Goal: Task Accomplishment & Management: Complete application form

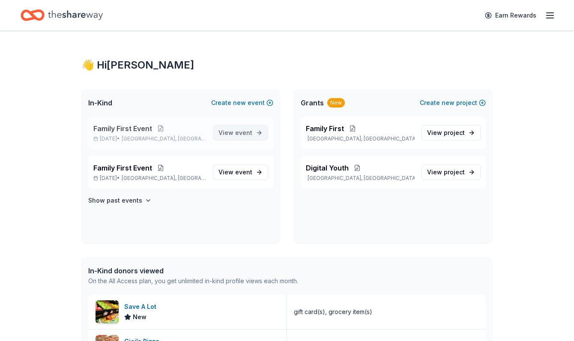
click at [240, 133] on span "event" at bounding box center [243, 132] width 17 height 7
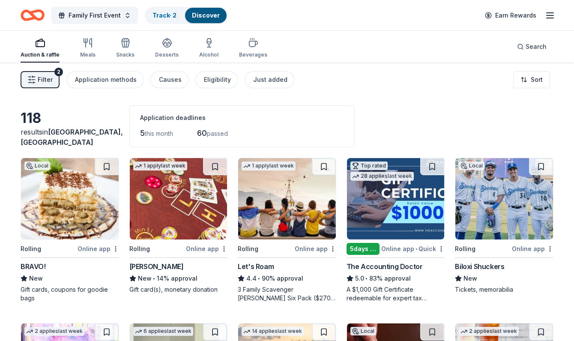
scroll to position [7, 0]
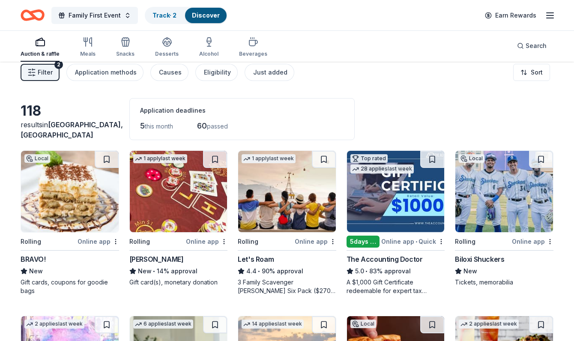
click at [40, 45] on icon "button" at bounding box center [40, 42] width 10 height 10
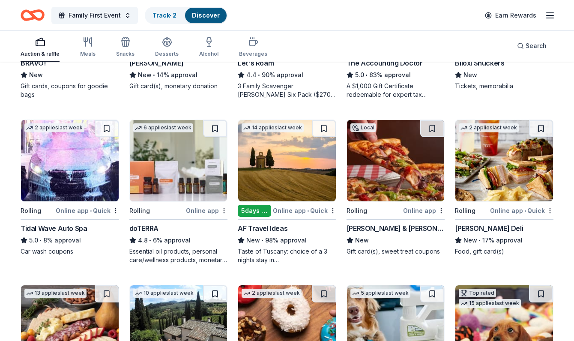
scroll to position [209, 0]
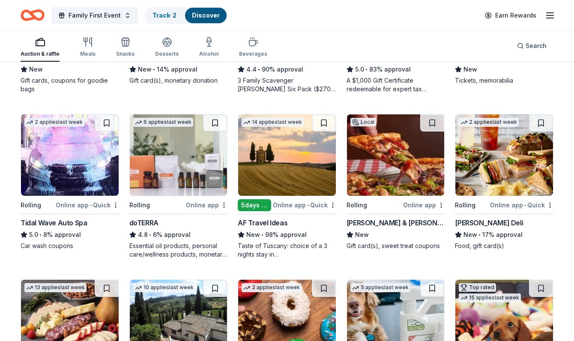
click at [501, 165] on img at bounding box center [504, 154] width 98 height 81
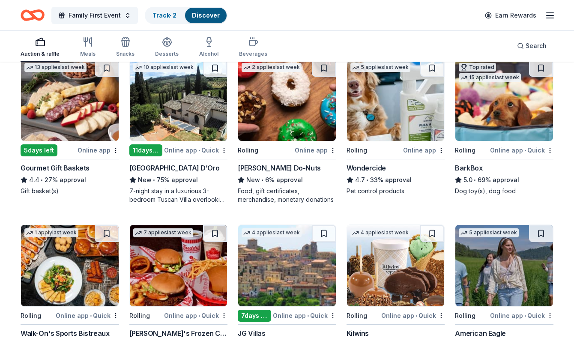
scroll to position [434, 0]
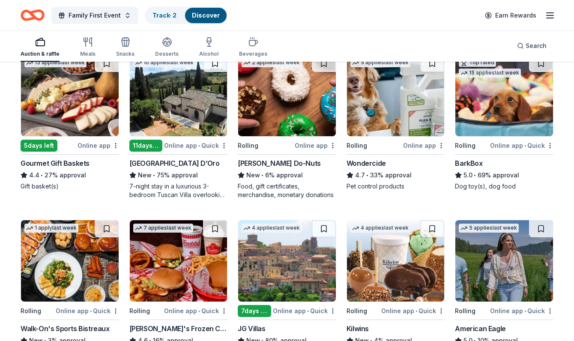
click at [59, 101] on img at bounding box center [70, 95] width 98 height 81
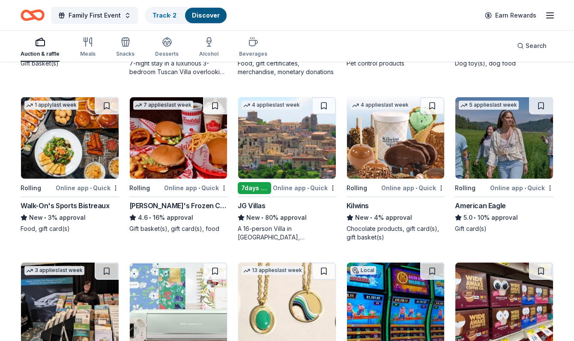
scroll to position [557, 0]
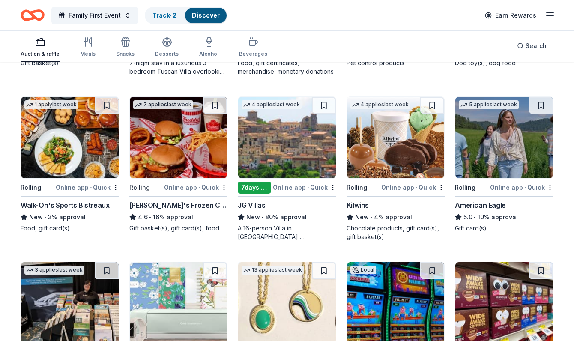
click at [500, 164] on img at bounding box center [504, 137] width 98 height 81
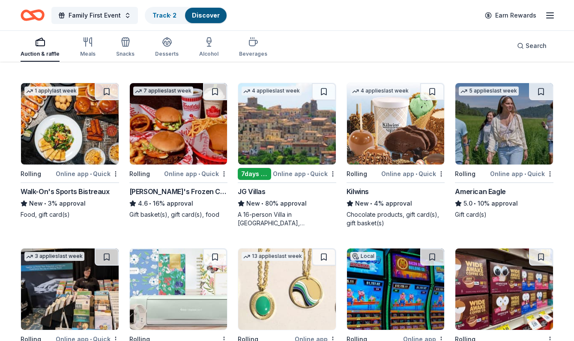
scroll to position [572, 0]
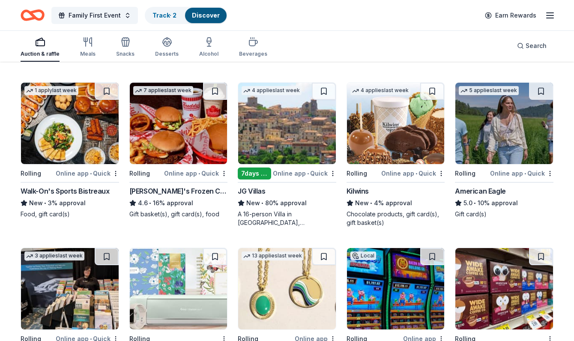
click at [195, 123] on img at bounding box center [179, 123] width 98 height 81
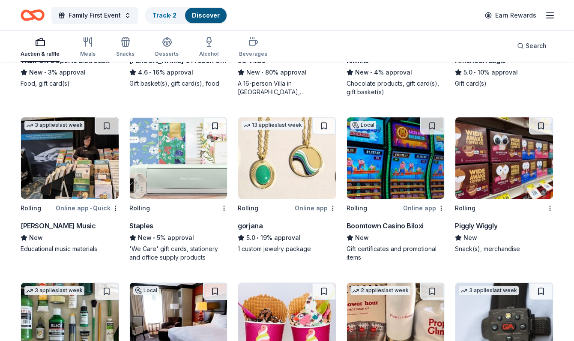
scroll to position [703, 0]
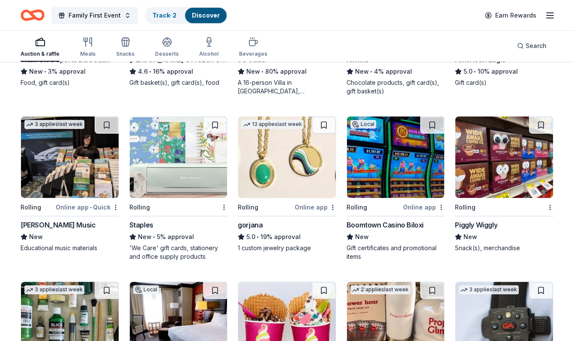
click at [497, 161] on img at bounding box center [504, 157] width 98 height 81
click at [167, 135] on img at bounding box center [179, 157] width 98 height 81
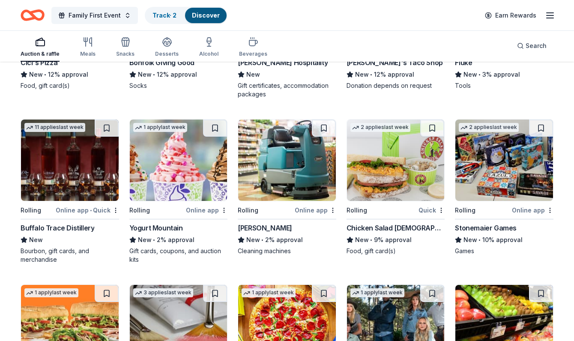
scroll to position [1178, 0]
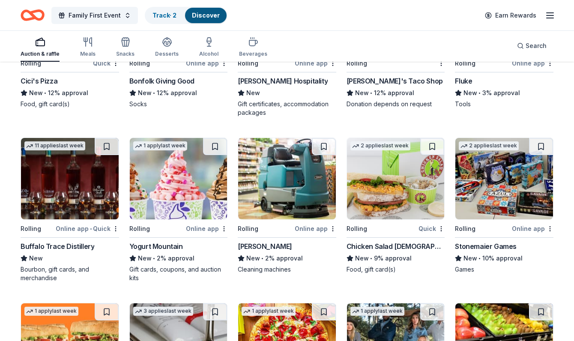
click at [389, 159] on img at bounding box center [396, 178] width 98 height 81
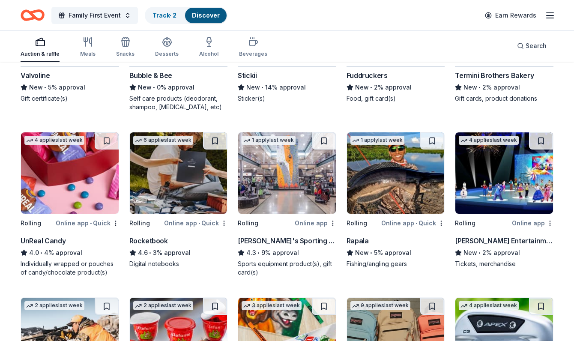
scroll to position [1687, 0]
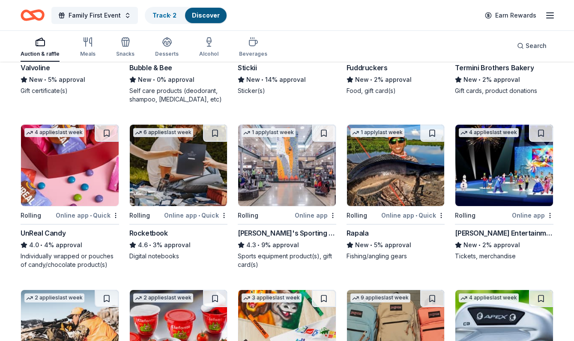
click at [301, 159] on img at bounding box center [287, 165] width 98 height 81
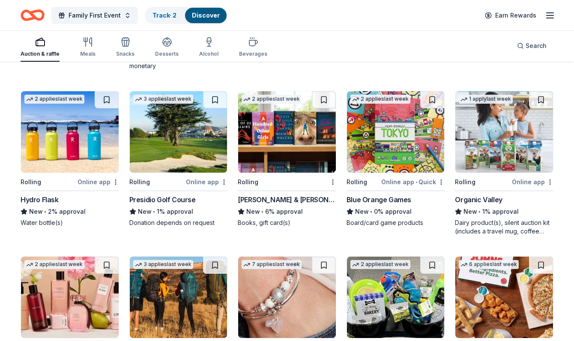
scroll to position [2051, 0]
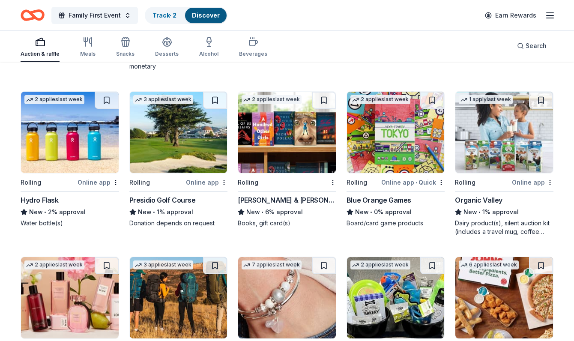
click at [261, 134] on img at bounding box center [287, 132] width 98 height 81
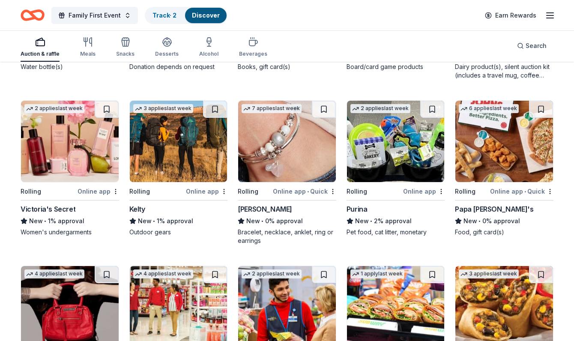
scroll to position [2209, 0]
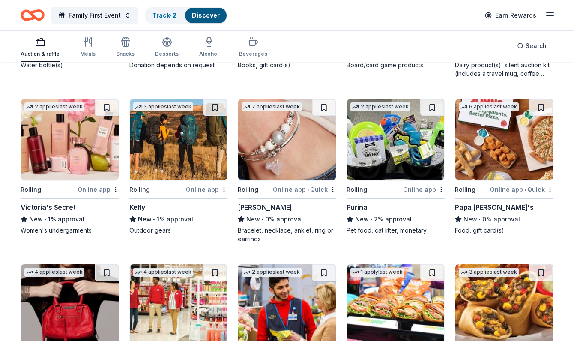
click at [61, 139] on img at bounding box center [70, 139] width 98 height 81
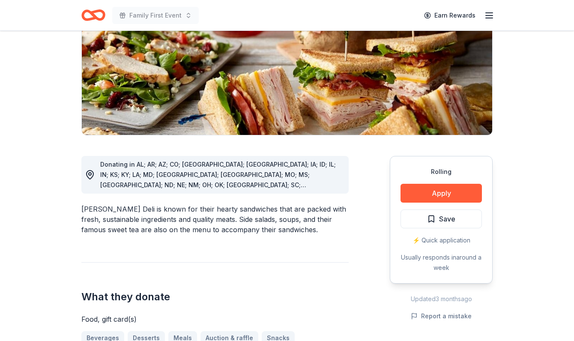
scroll to position [130, 0]
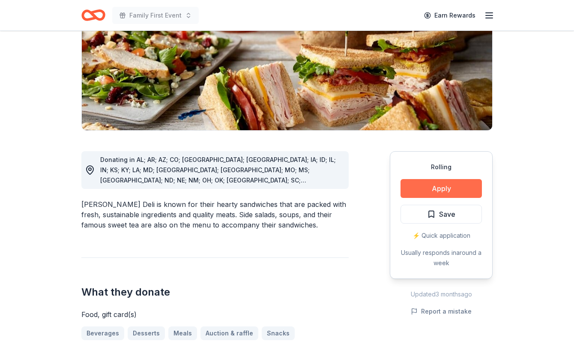
click at [427, 188] on button "Apply" at bounding box center [441, 188] width 81 height 19
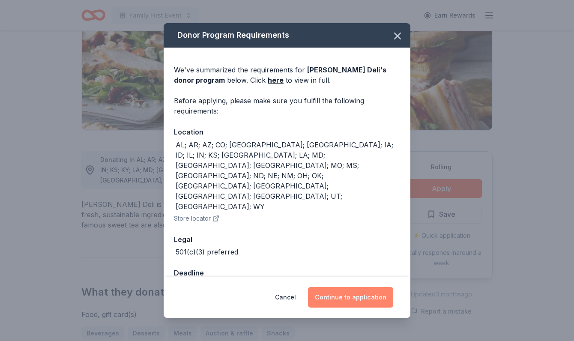
click at [347, 287] on button "Continue to application" at bounding box center [350, 297] width 85 height 21
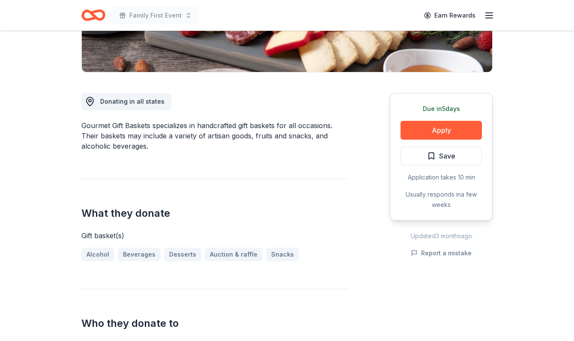
scroll to position [192, 0]
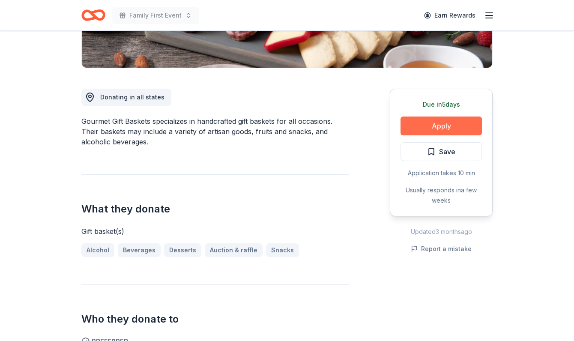
click at [429, 124] on button "Apply" at bounding box center [441, 126] width 81 height 19
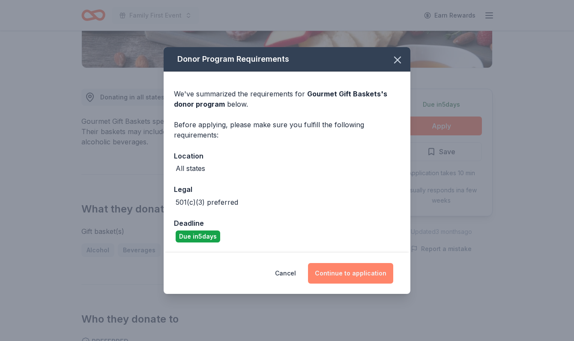
click at [362, 275] on button "Continue to application" at bounding box center [350, 273] width 85 height 21
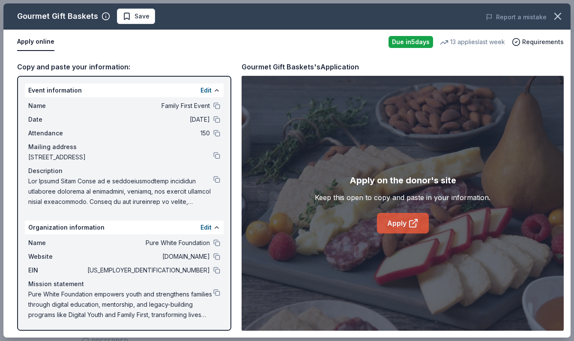
click at [399, 227] on link "Apply" at bounding box center [403, 223] width 52 height 21
drag, startPoint x: 25, startPoint y: 292, endPoint x: 171, endPoint y: 315, distance: 148.3
click at [171, 315] on div "Name Pure White Foundation Website www.purewhitefoundation.org EIN 93-3370526 M…" at bounding box center [124, 278] width 199 height 89
drag, startPoint x: 191, startPoint y: 308, endPoint x: 213, endPoint y: 299, distance: 24.4
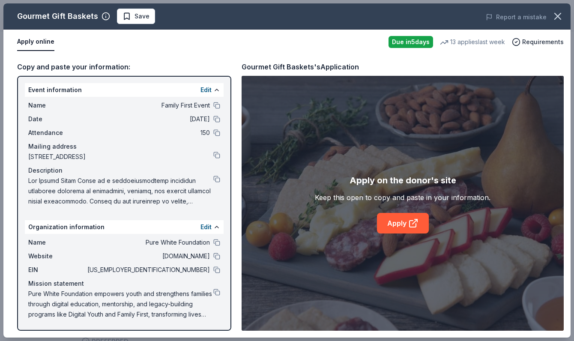
click at [191, 308] on span "Pure White Foundation empowers youth and strengthens families through digital e…" at bounding box center [120, 304] width 185 height 31
click at [217, 291] on button at bounding box center [216, 292] width 7 height 7
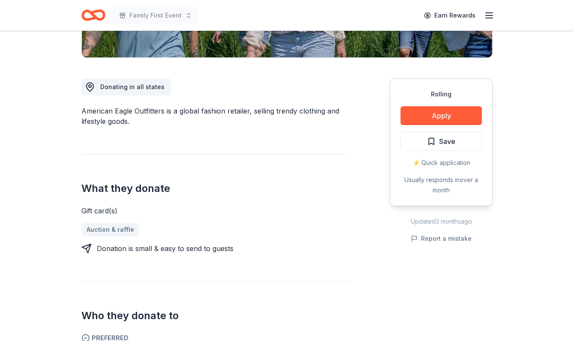
scroll to position [204, 0]
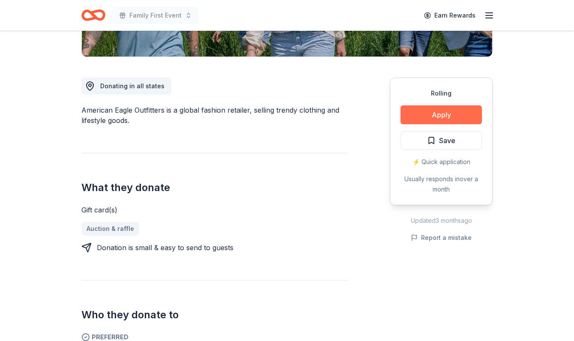
click at [426, 116] on button "Apply" at bounding box center [441, 114] width 81 height 19
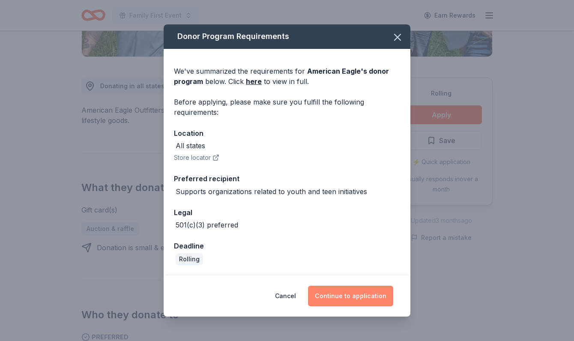
click at [351, 294] on button "Continue to application" at bounding box center [350, 296] width 85 height 21
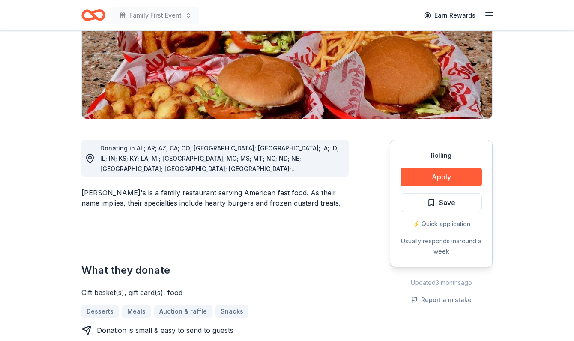
scroll to position [166, 0]
click at [431, 167] on button "Apply" at bounding box center [441, 176] width 81 height 19
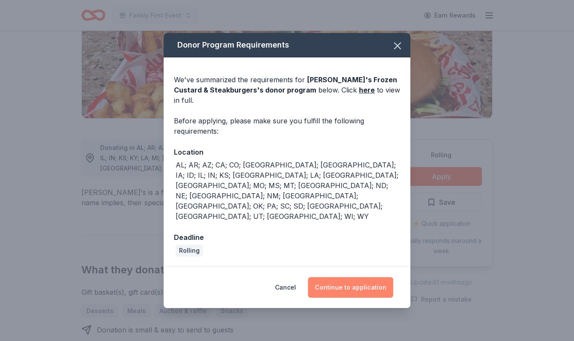
click at [340, 277] on button "Continue to application" at bounding box center [350, 287] width 85 height 21
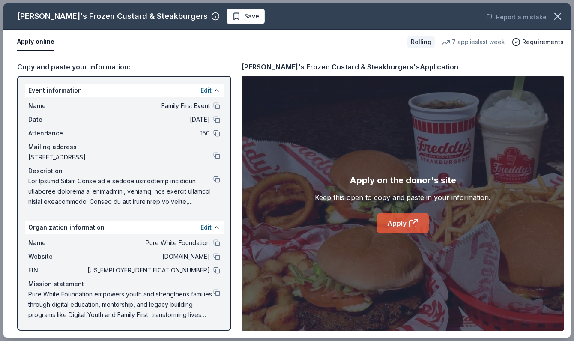
click at [390, 227] on link "Apply" at bounding box center [403, 223] width 52 height 21
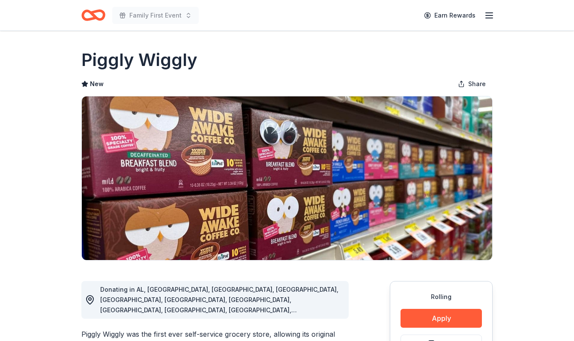
scroll to position [27, 0]
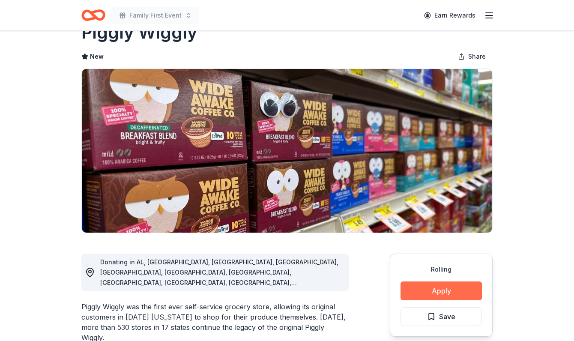
click at [422, 290] on button "Apply" at bounding box center [441, 290] width 81 height 19
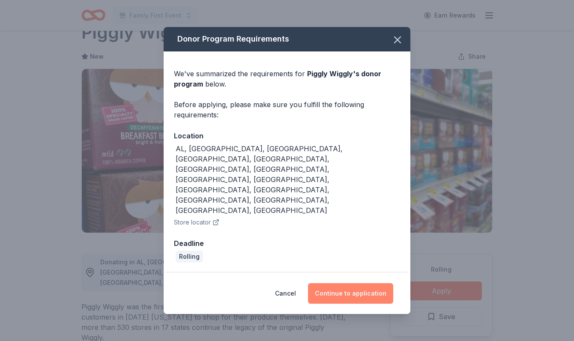
click at [365, 283] on button "Continue to application" at bounding box center [350, 293] width 85 height 21
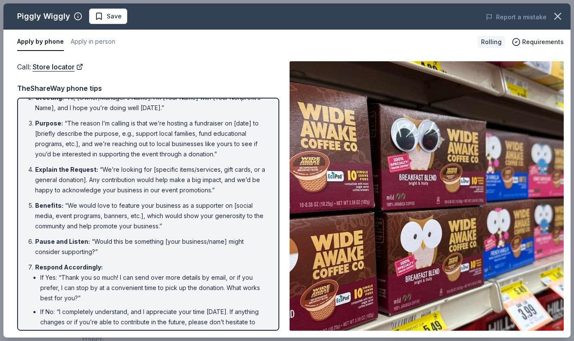
scroll to position [99, 0]
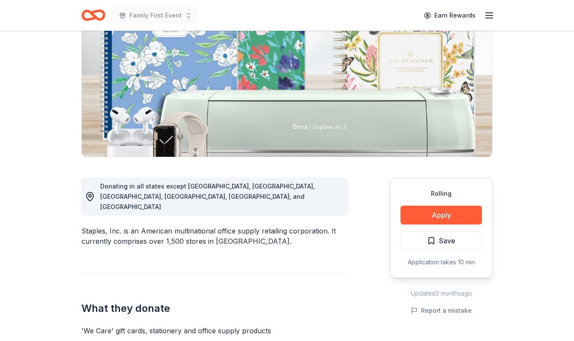
scroll to position [107, 0]
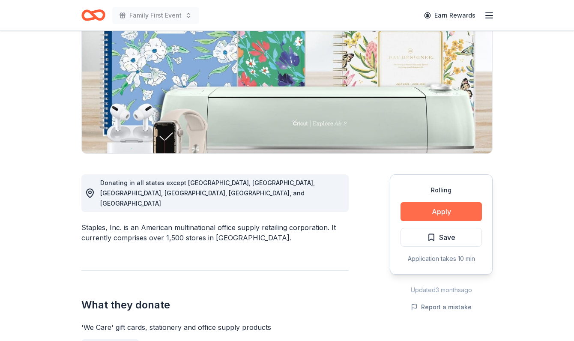
click at [444, 214] on button "Apply" at bounding box center [441, 211] width 81 height 19
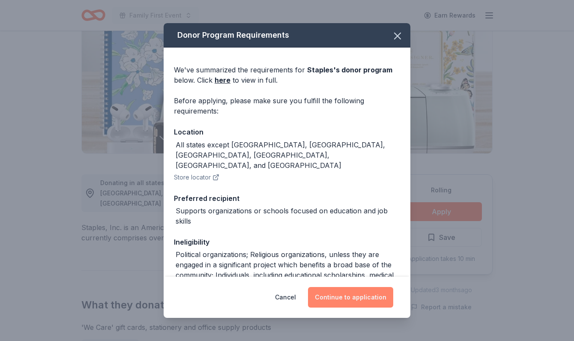
click at [353, 296] on button "Continue to application" at bounding box center [350, 297] width 85 height 21
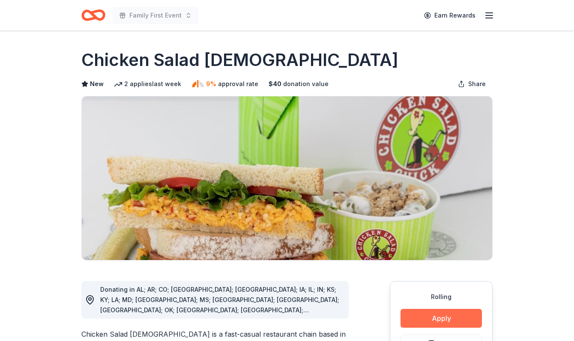
click at [432, 320] on button "Apply" at bounding box center [441, 318] width 81 height 19
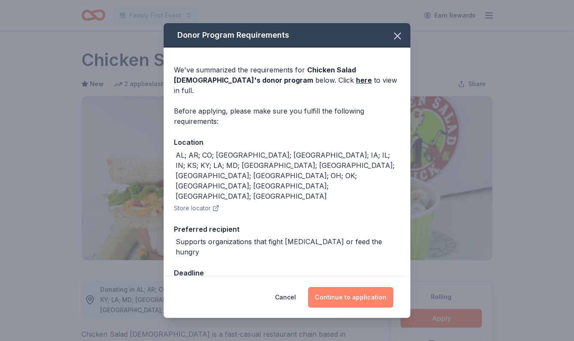
click at [355, 287] on button "Continue to application" at bounding box center [350, 297] width 85 height 21
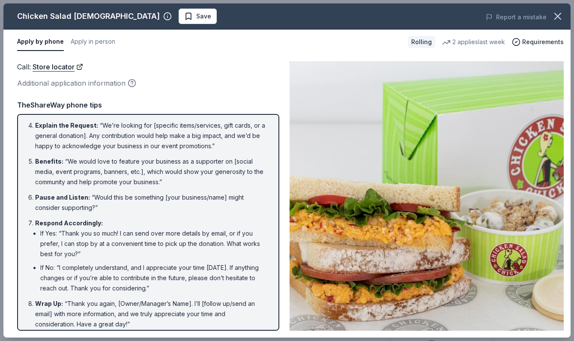
scroll to position [116, 0]
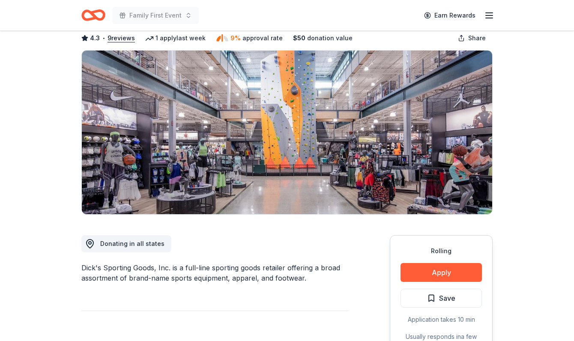
scroll to position [42, 0]
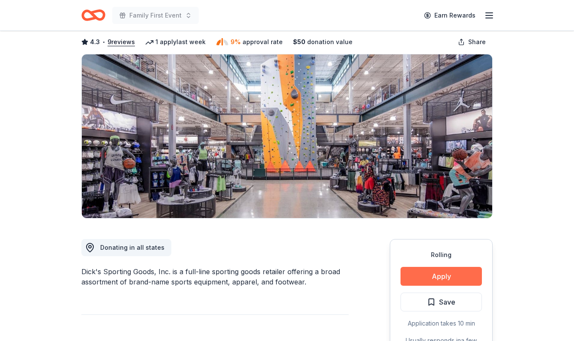
click at [438, 276] on button "Apply" at bounding box center [441, 276] width 81 height 19
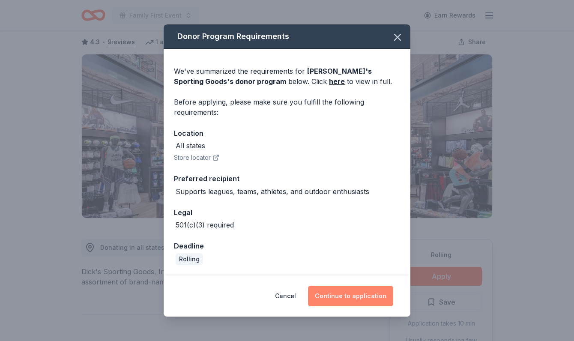
click at [354, 299] on button "Continue to application" at bounding box center [350, 296] width 85 height 21
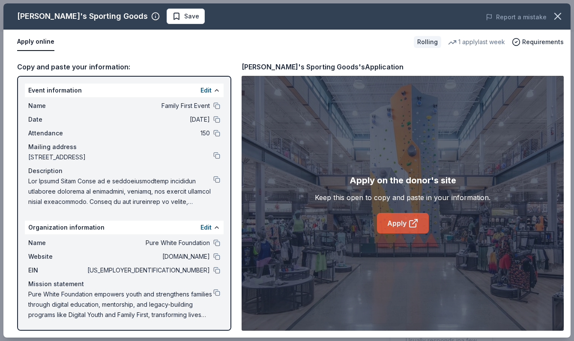
click at [398, 222] on link "Apply" at bounding box center [403, 223] width 52 height 21
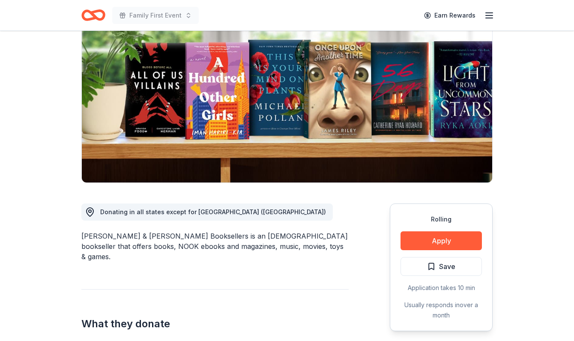
scroll to position [80, 0]
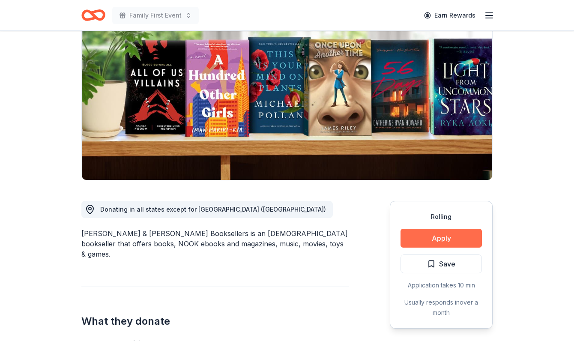
click at [458, 238] on button "Apply" at bounding box center [441, 238] width 81 height 19
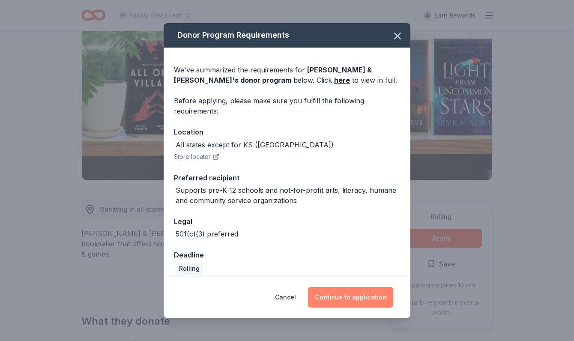
click at [339, 293] on button "Continue to application" at bounding box center [350, 297] width 85 height 21
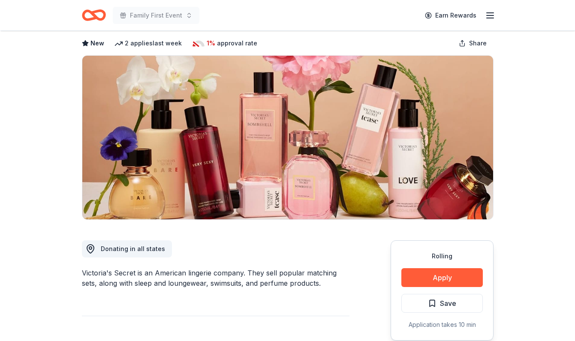
scroll to position [50, 0]
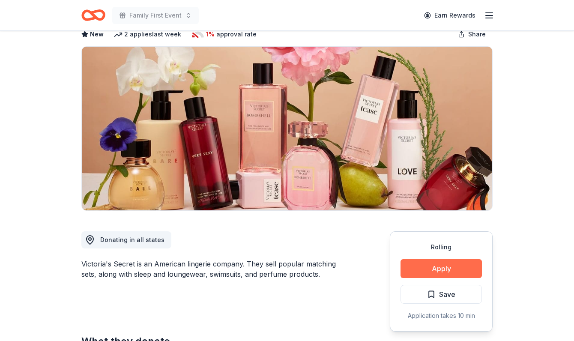
click at [466, 263] on button "Apply" at bounding box center [441, 268] width 81 height 19
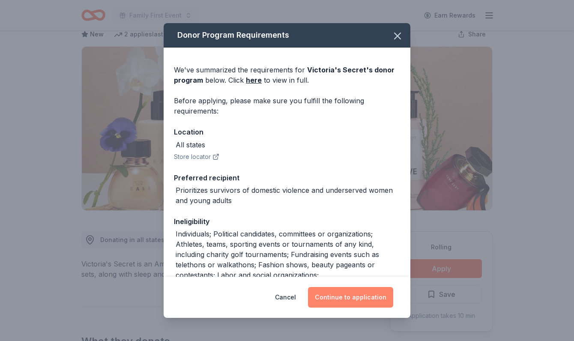
drag, startPoint x: 353, startPoint y: 295, endPoint x: 349, endPoint y: 294, distance: 4.4
click at [352, 295] on button "Continue to application" at bounding box center [350, 297] width 85 height 21
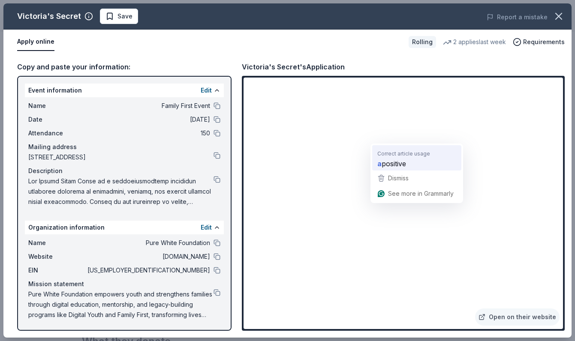
click at [395, 162] on span "positive" at bounding box center [393, 163] width 24 height 11
